Goal: Transaction & Acquisition: Obtain resource

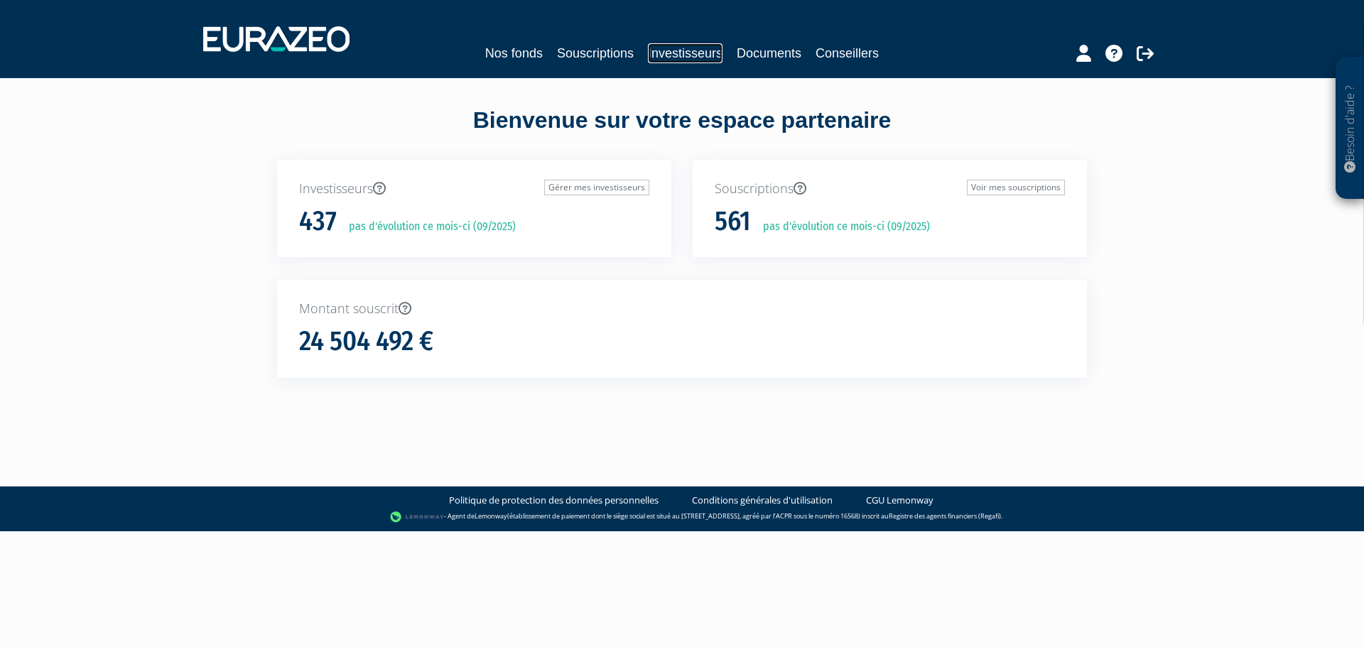
click at [665, 54] on link "Investisseurs" at bounding box center [685, 53] width 75 height 20
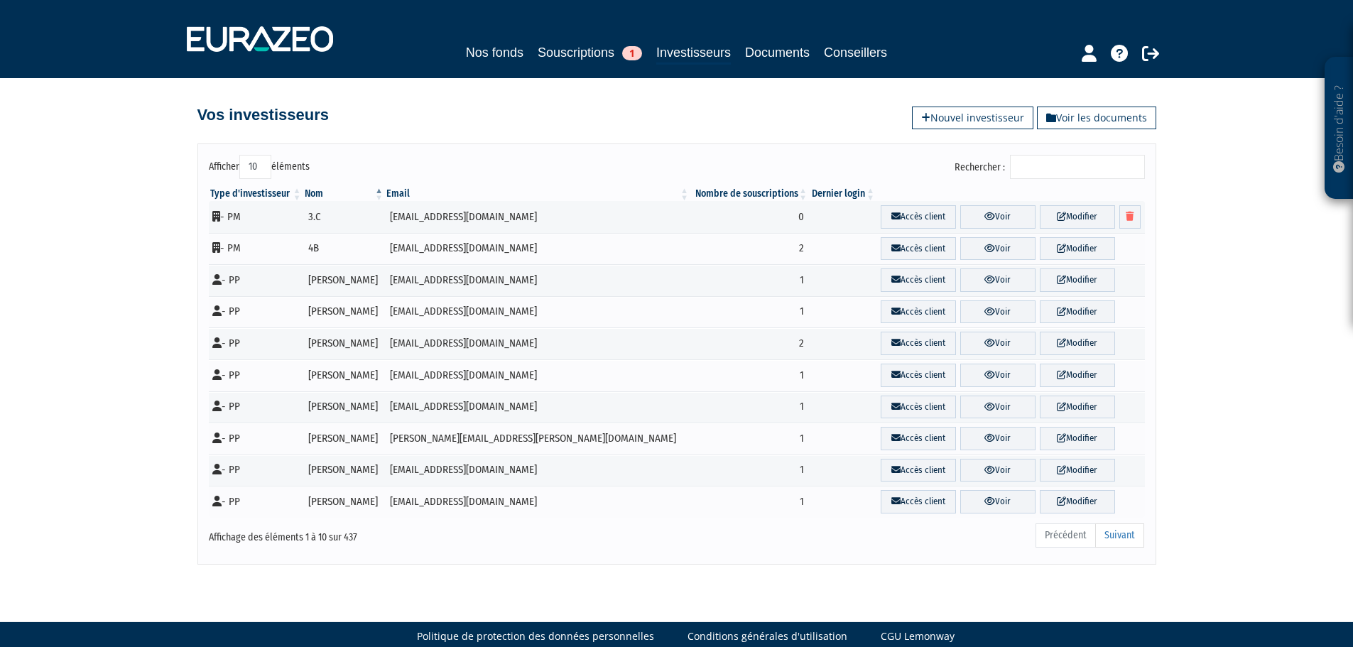
click at [1078, 166] on input "Rechercher :" at bounding box center [1077, 167] width 135 height 24
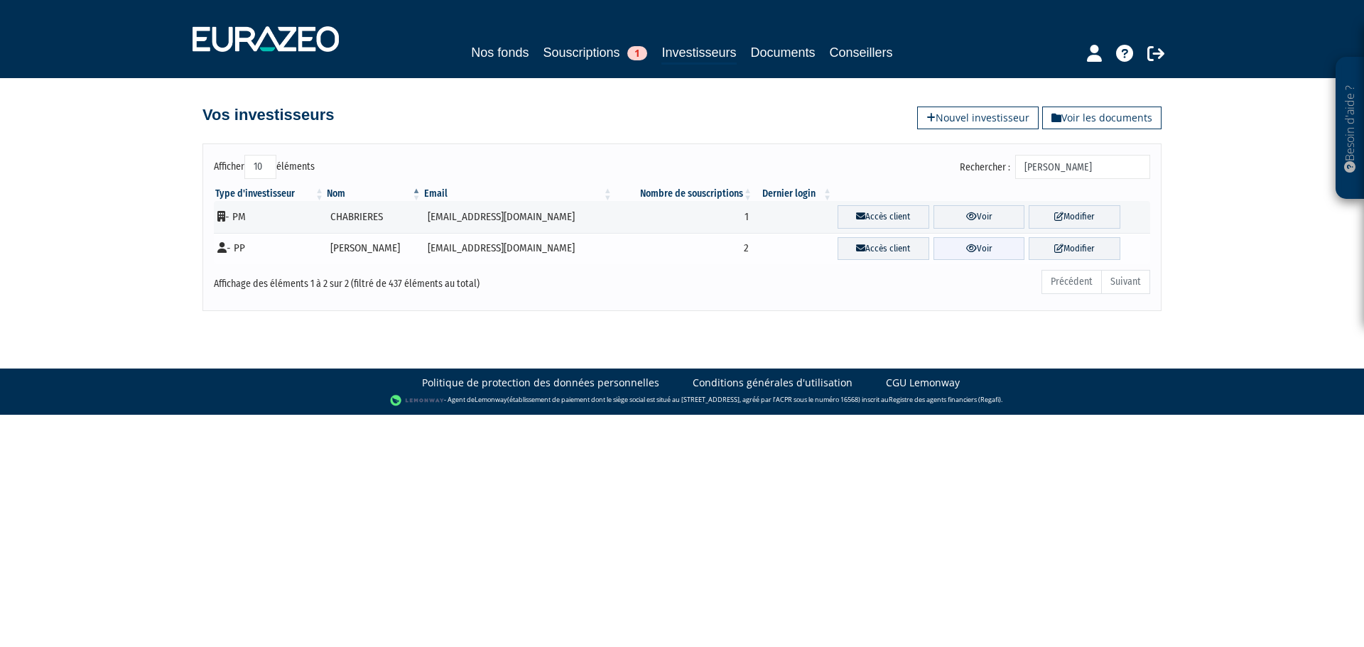
type input "briere"
click at [978, 248] on link "Voir" at bounding box center [979, 248] width 92 height 23
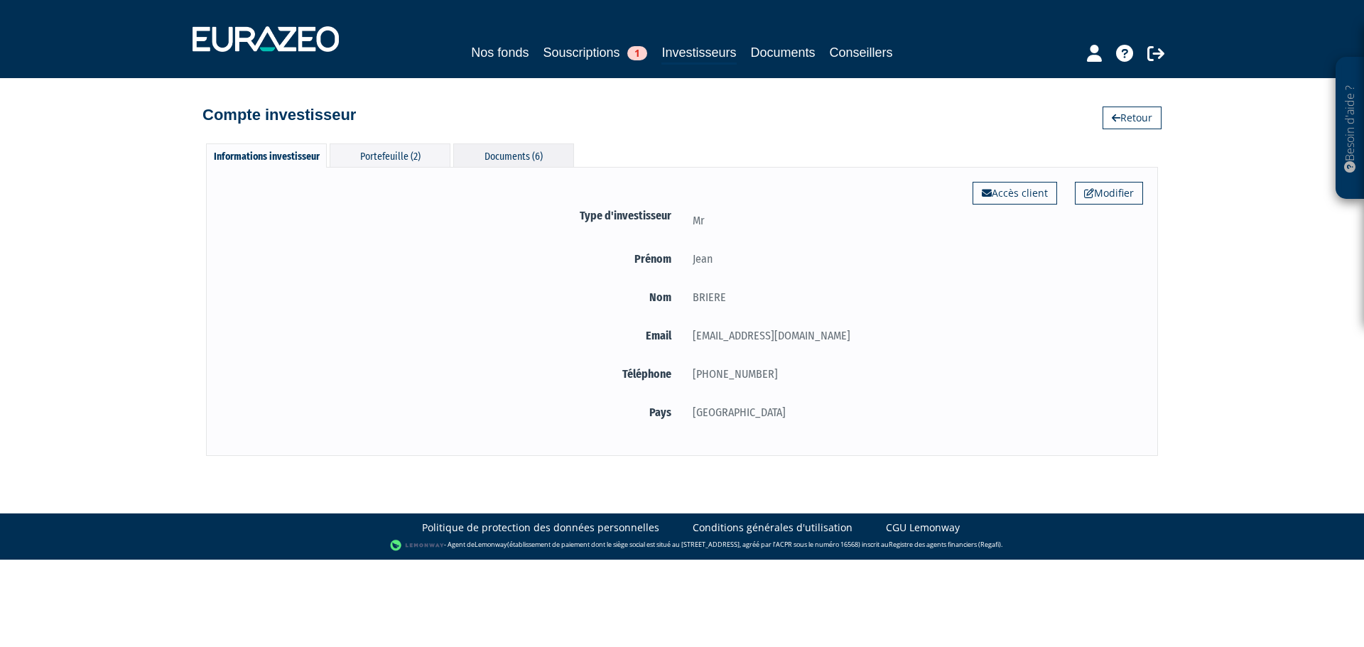
click at [482, 158] on div "Documents (6)" at bounding box center [513, 154] width 121 height 23
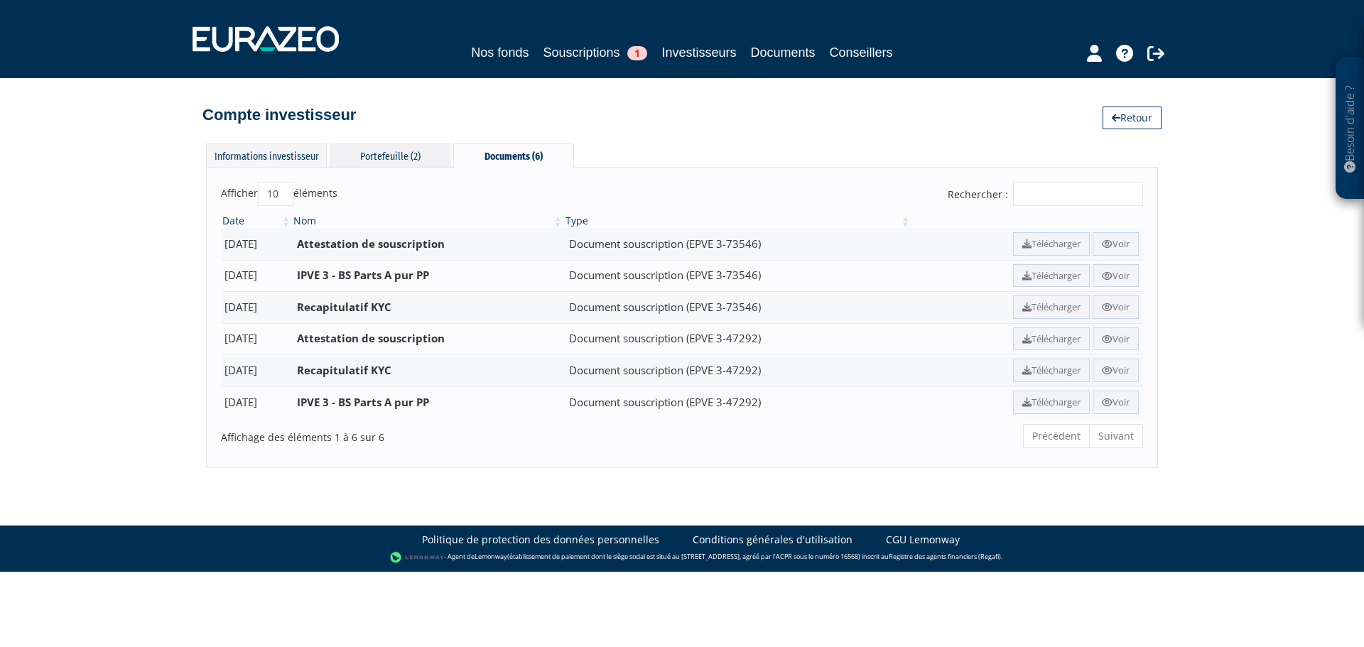
click at [441, 155] on div "Portefeuille (2)" at bounding box center [390, 154] width 121 height 23
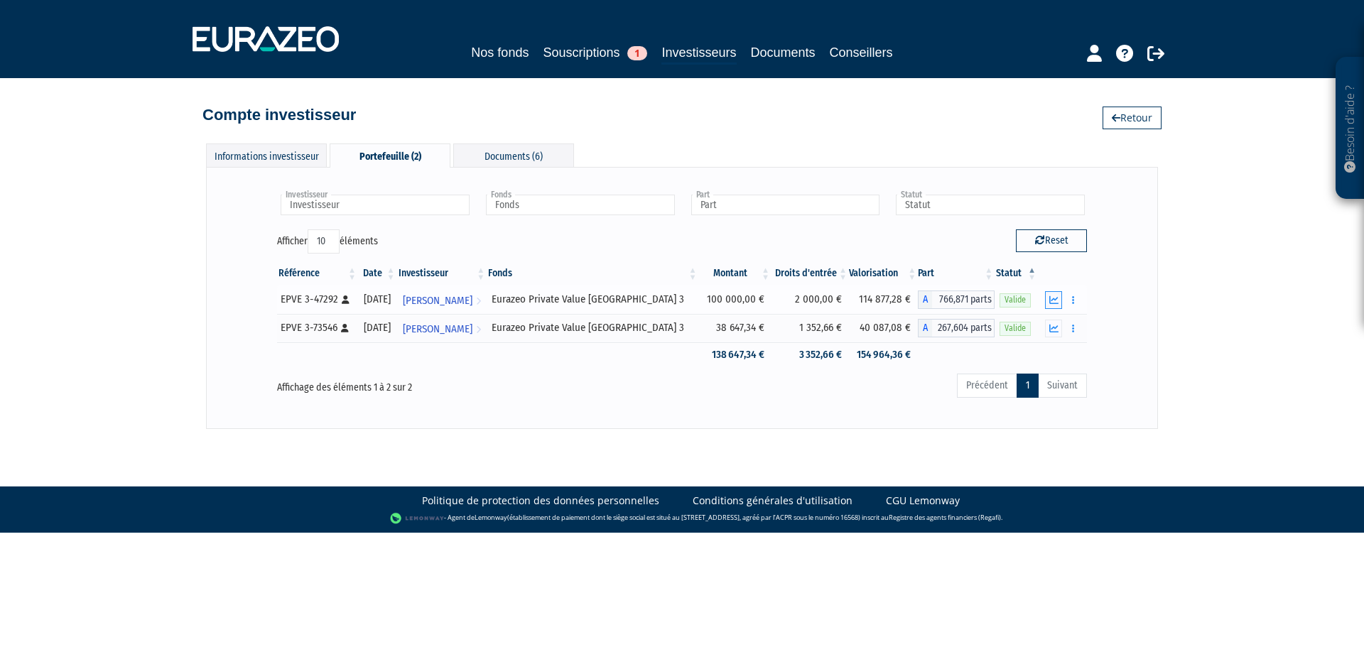
click at [1050, 298] on icon "button" at bounding box center [1053, 299] width 9 height 9
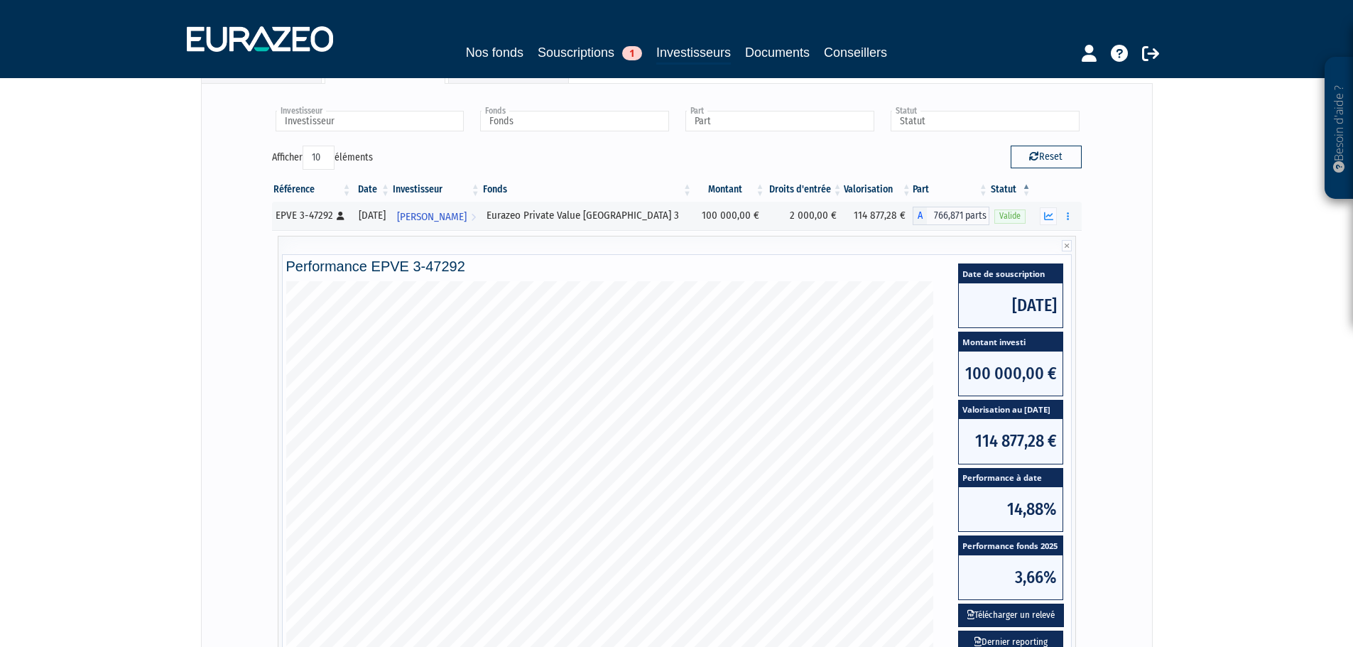
scroll to position [327, 0]
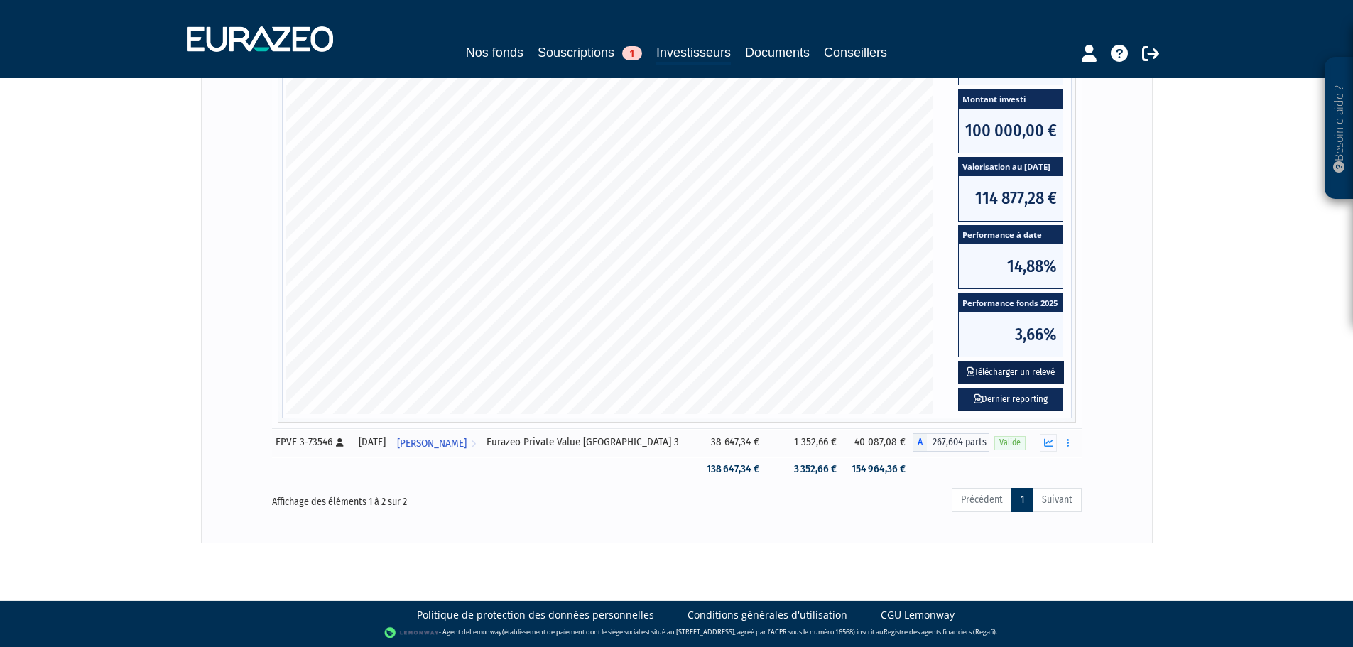
click at [1045, 366] on button "Télécharger un relevé" at bounding box center [1011, 372] width 106 height 23
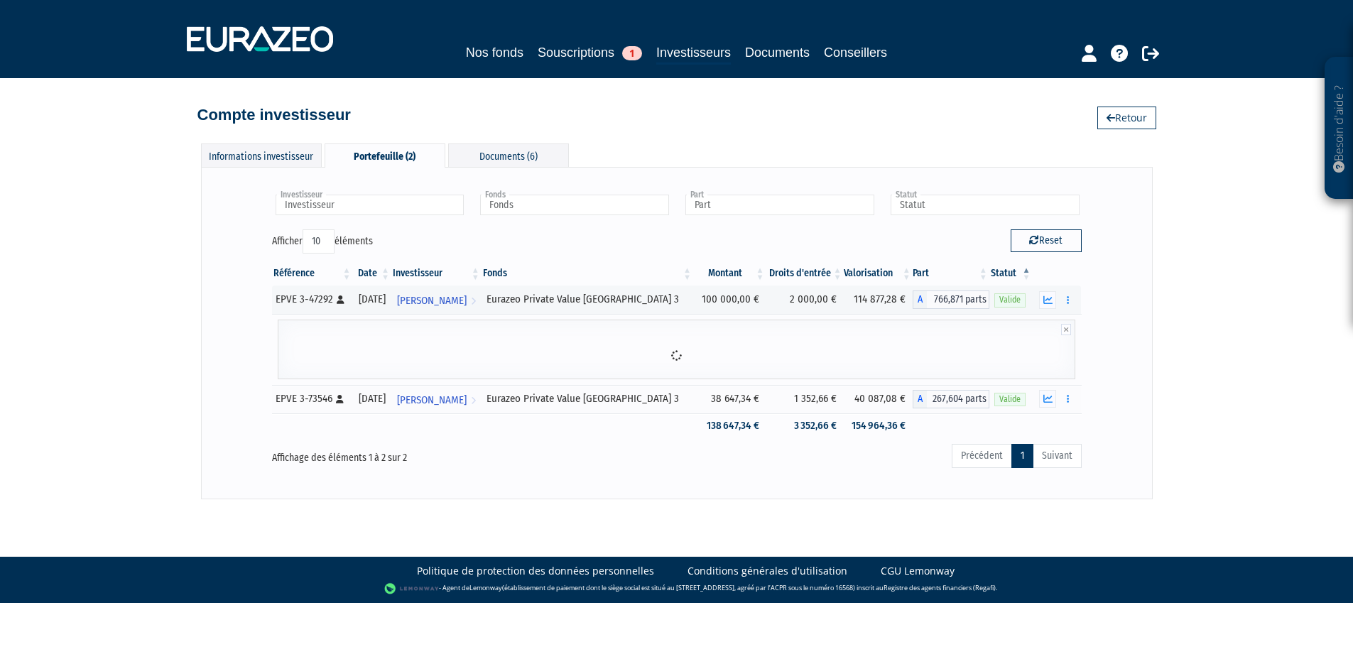
scroll to position [0, 0]
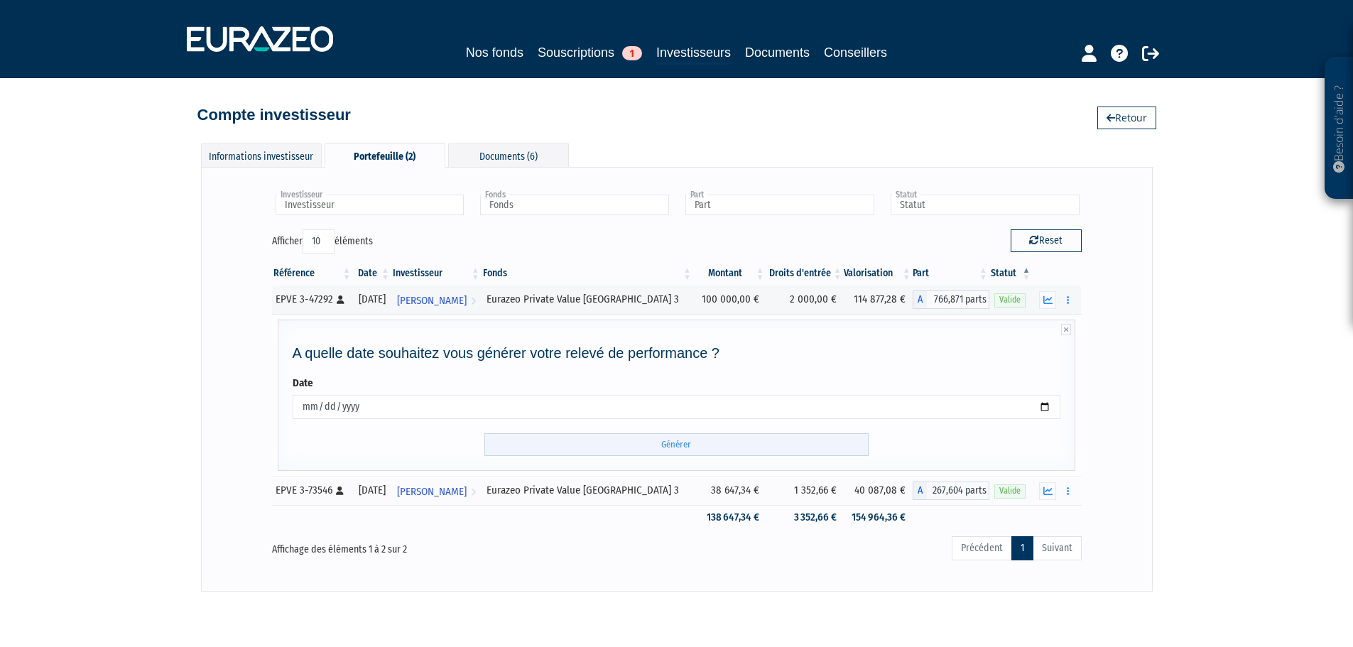
click at [668, 436] on input "Générer" at bounding box center [676, 444] width 384 height 23
click at [1050, 492] on icon "button" at bounding box center [1047, 490] width 9 height 9
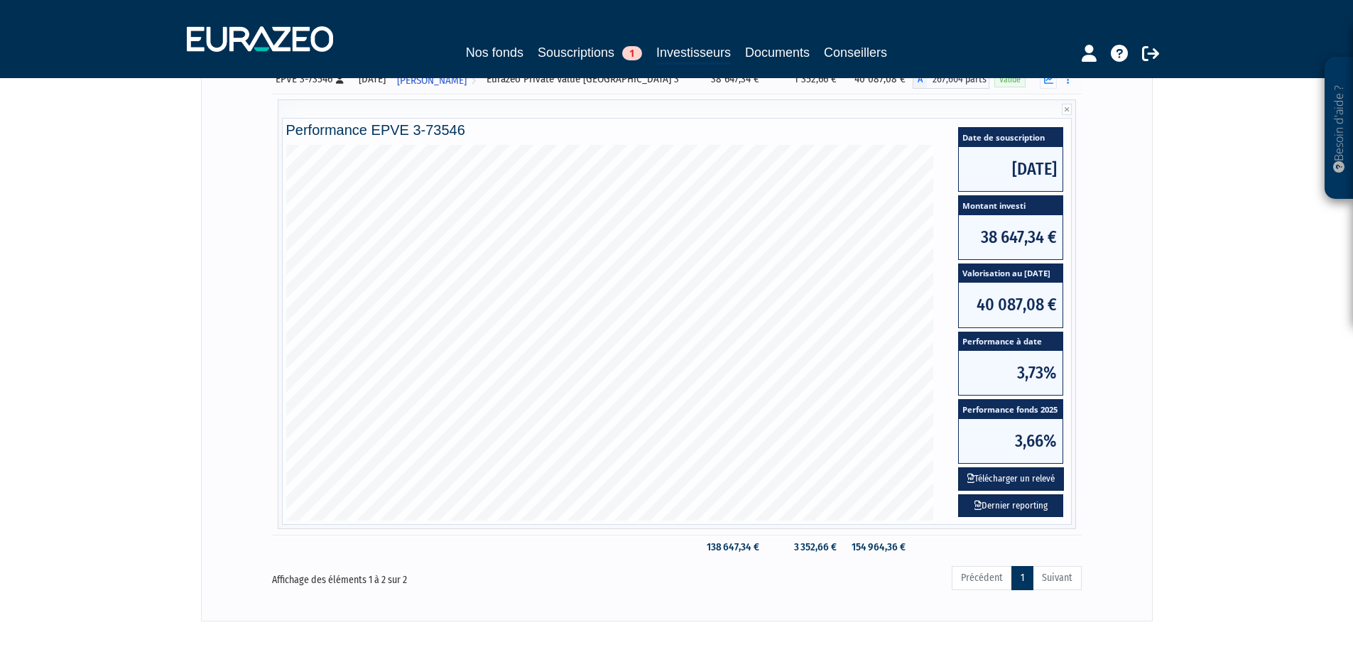
scroll to position [327, 0]
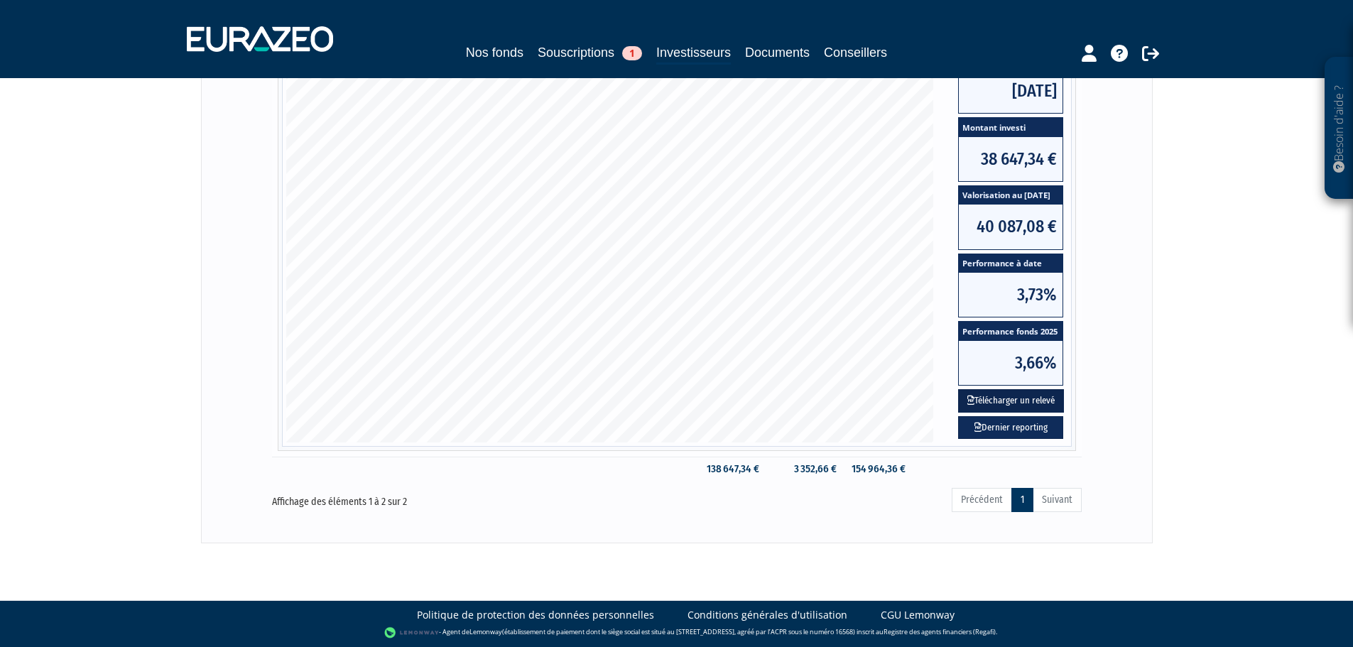
click at [1048, 403] on button "Télécharger un relevé" at bounding box center [1011, 400] width 106 height 23
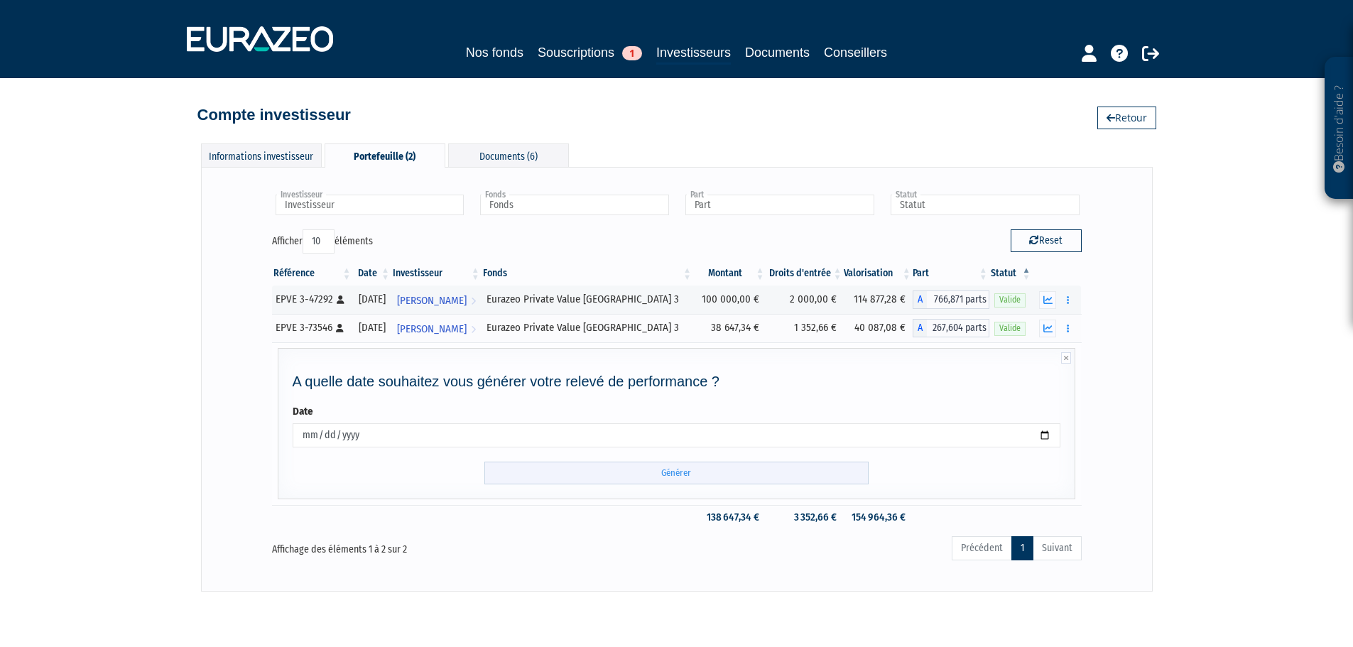
click at [807, 471] on input "Générer" at bounding box center [676, 473] width 384 height 23
